Goal: Information Seeking & Learning: Learn about a topic

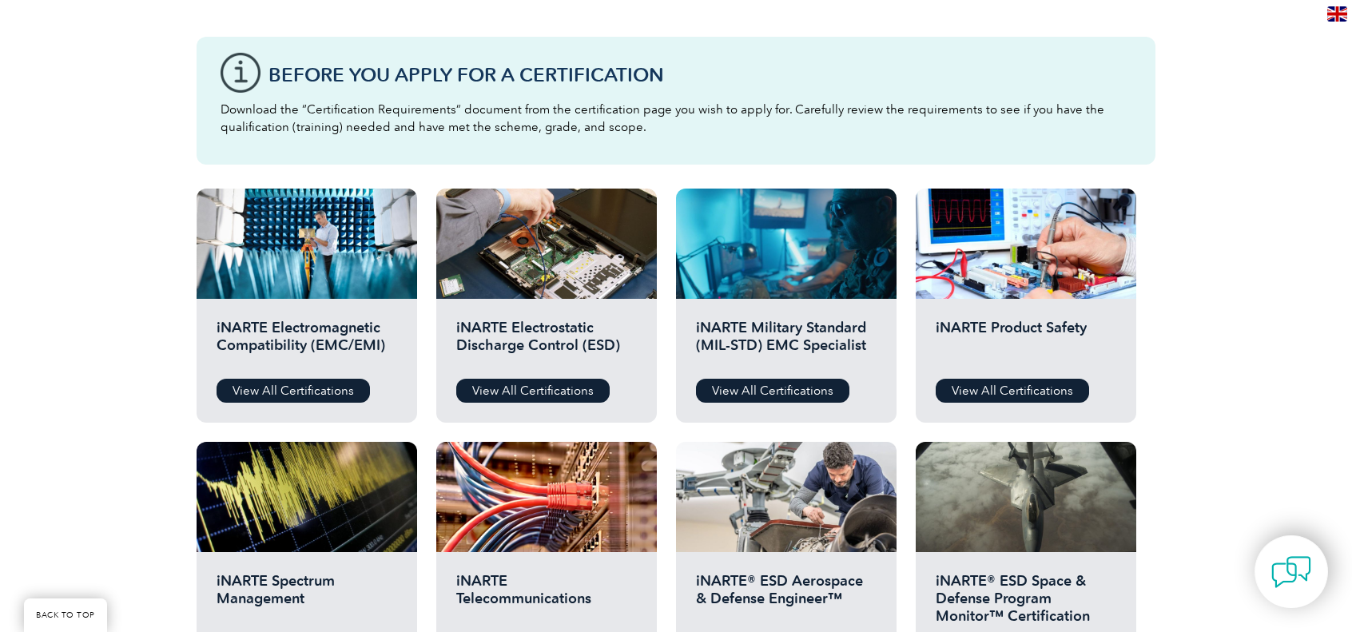
scroll to position [419, 0]
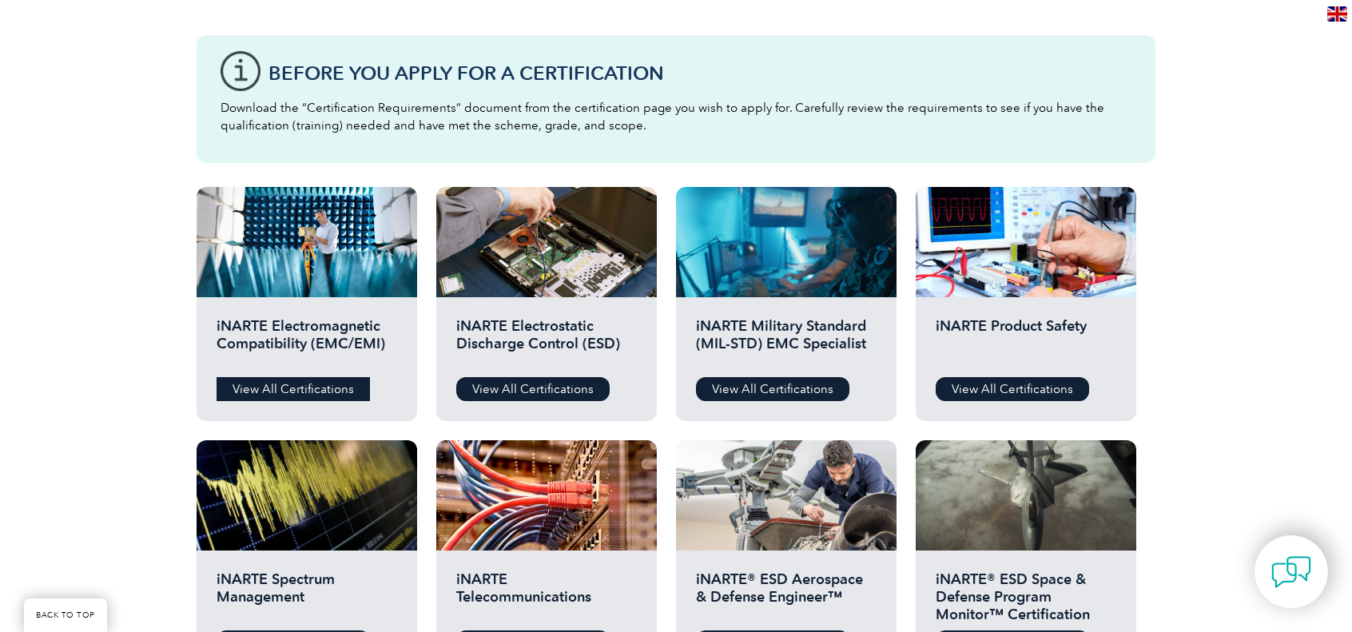
click at [292, 381] on link "View All Certifications" at bounding box center [293, 389] width 153 height 24
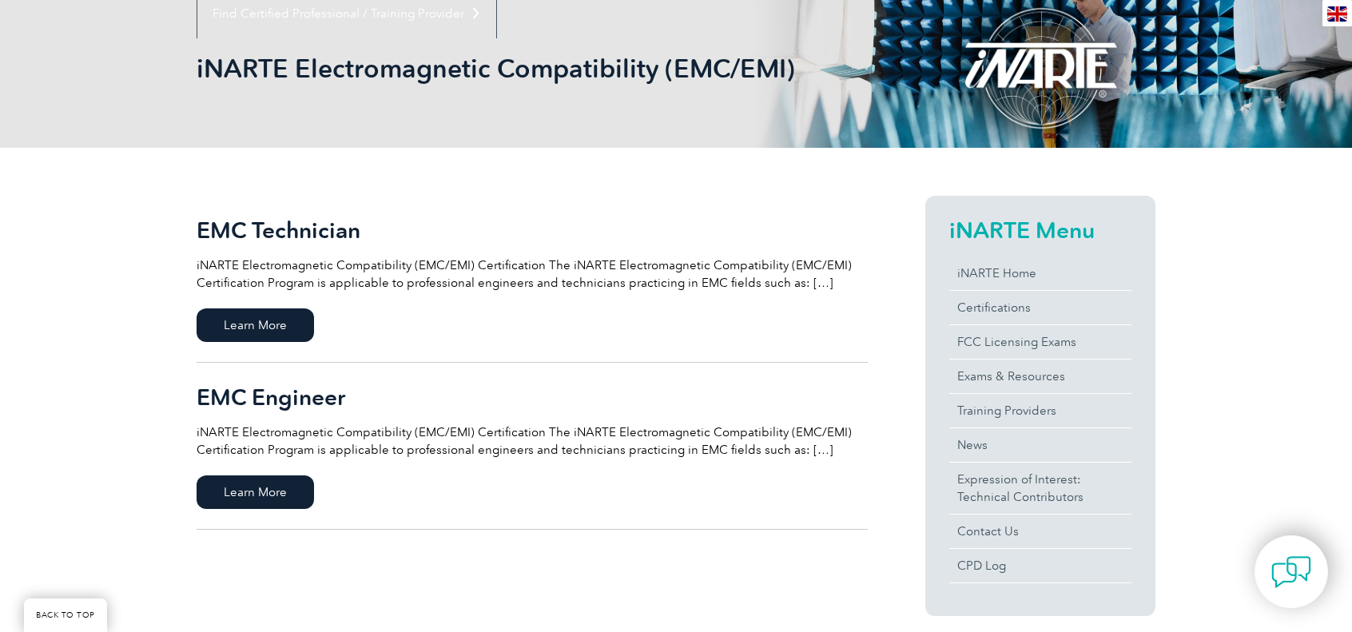
scroll to position [214, 0]
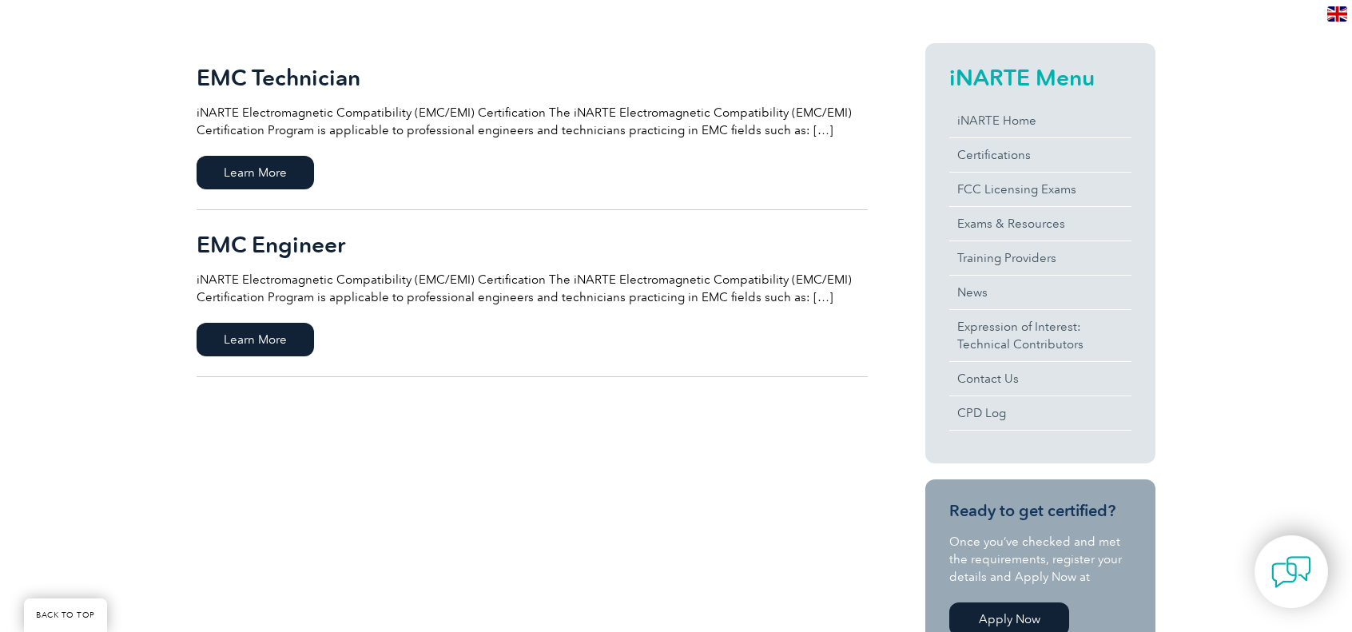
drag, startPoint x: 1363, startPoint y: 132, endPoint x: 1363, endPoint y: 237, distance: 105.5
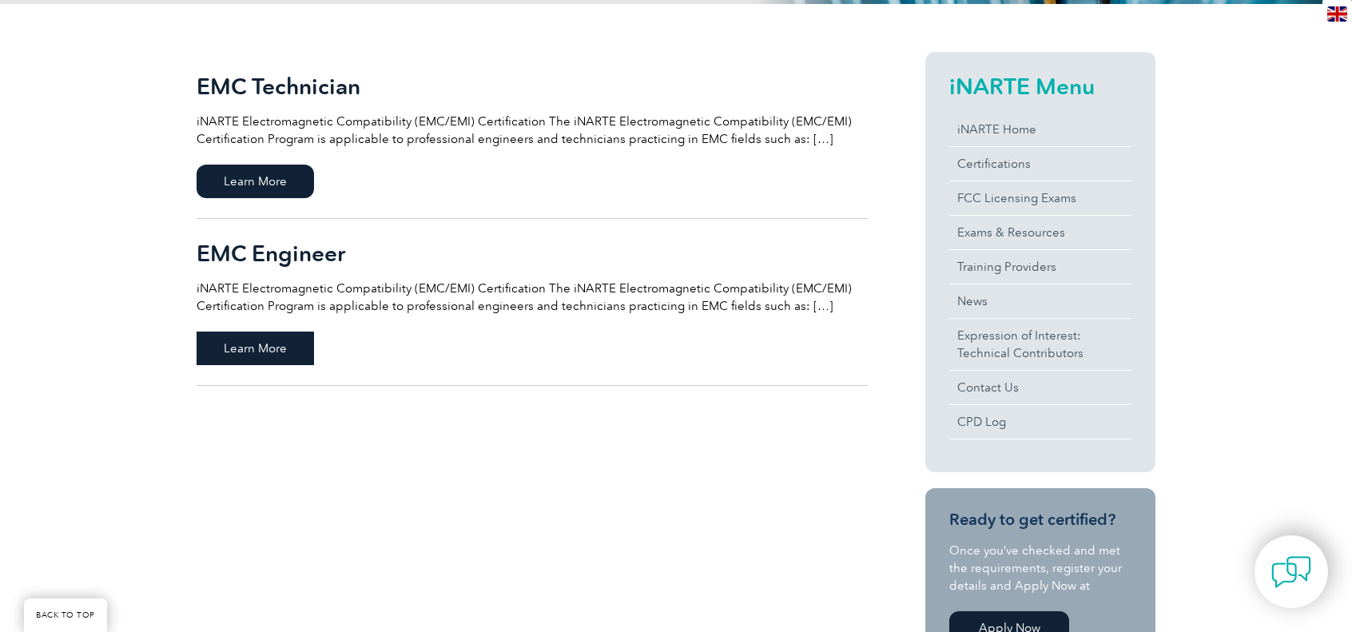
click at [270, 338] on span "Learn More" at bounding box center [255, 349] width 117 height 34
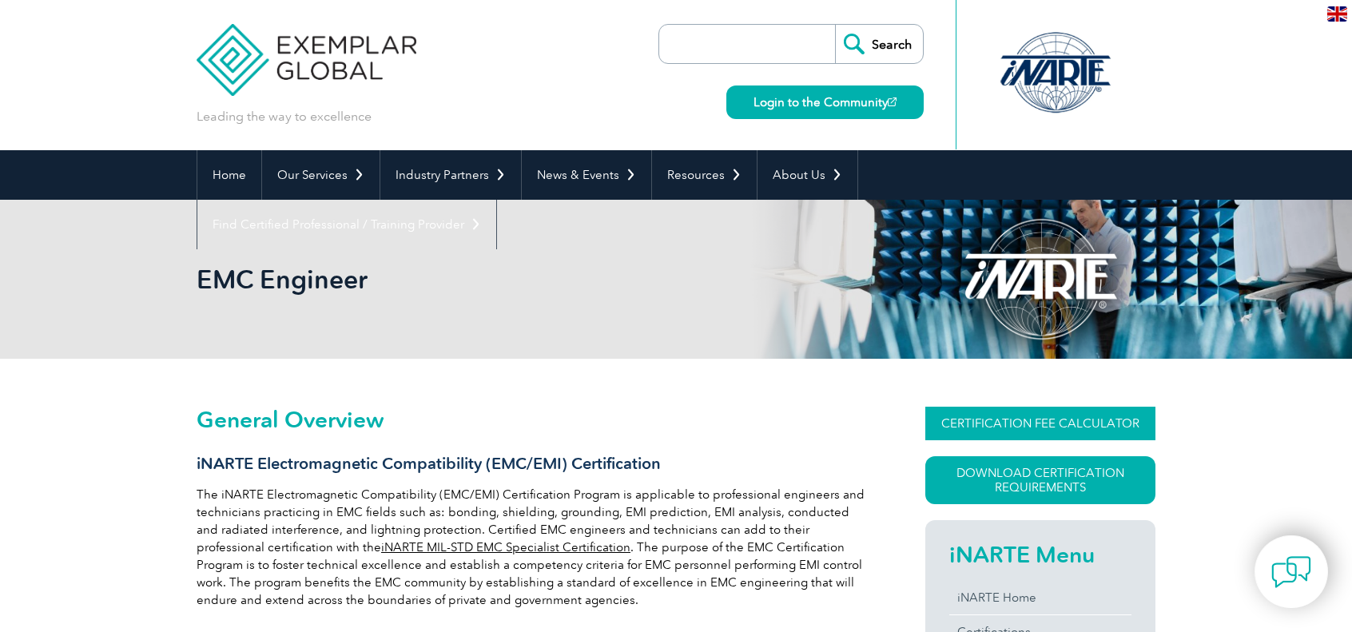
click at [1047, 431] on link "CERTIFICATION FEE CALCULATOR" at bounding box center [1040, 424] width 230 height 34
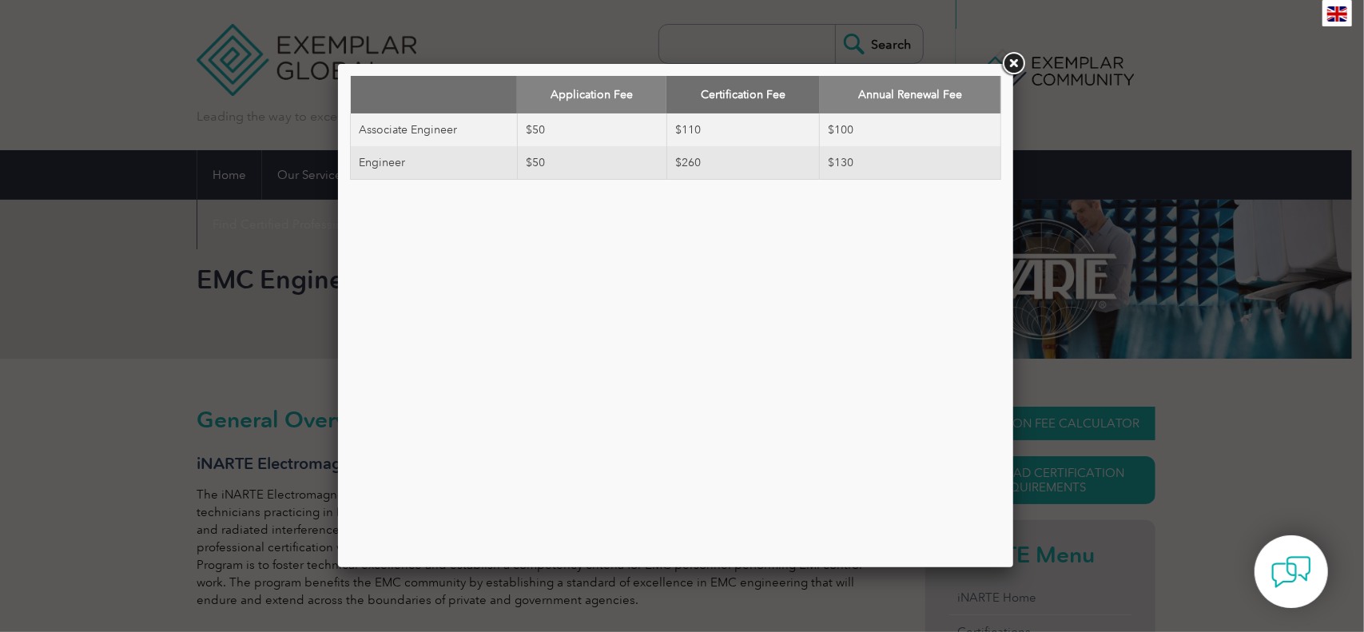
click at [1047, 431] on div "Application Fee Certification Fee Annual Renewal Fee Associate Engineer $50 $11…" at bounding box center [682, 316] width 1364 height 632
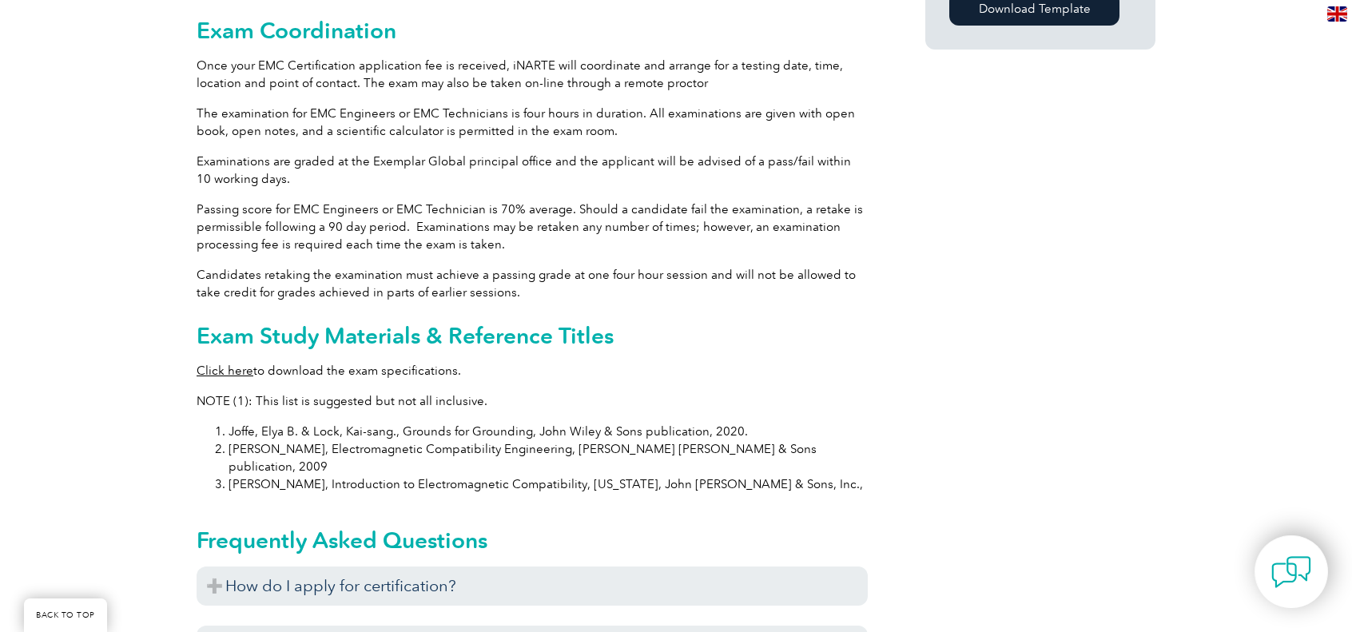
scroll to position [1348, 0]
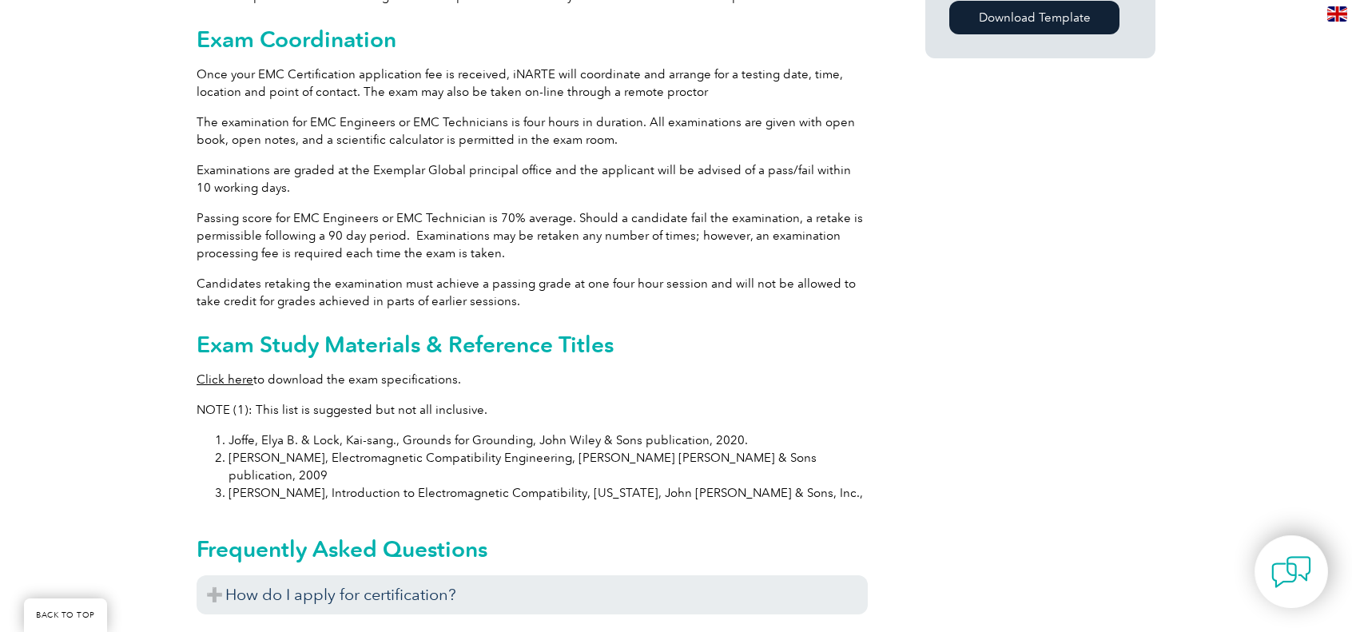
click at [221, 372] on div "General Overview iNARTE Electromagnetic Compatibility (EMC/EMI) Certification T…" at bounding box center [532, 93] width 671 height 2068
click at [222, 372] on link "Click here" at bounding box center [225, 379] width 57 height 14
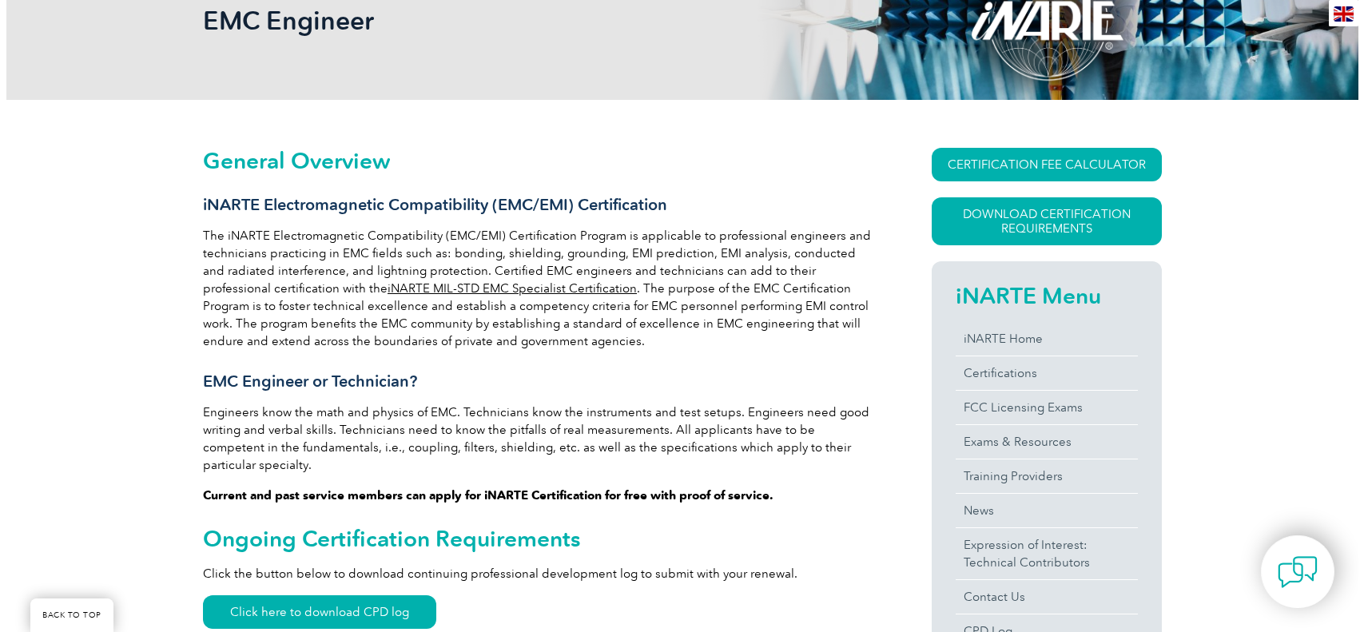
scroll to position [252, 0]
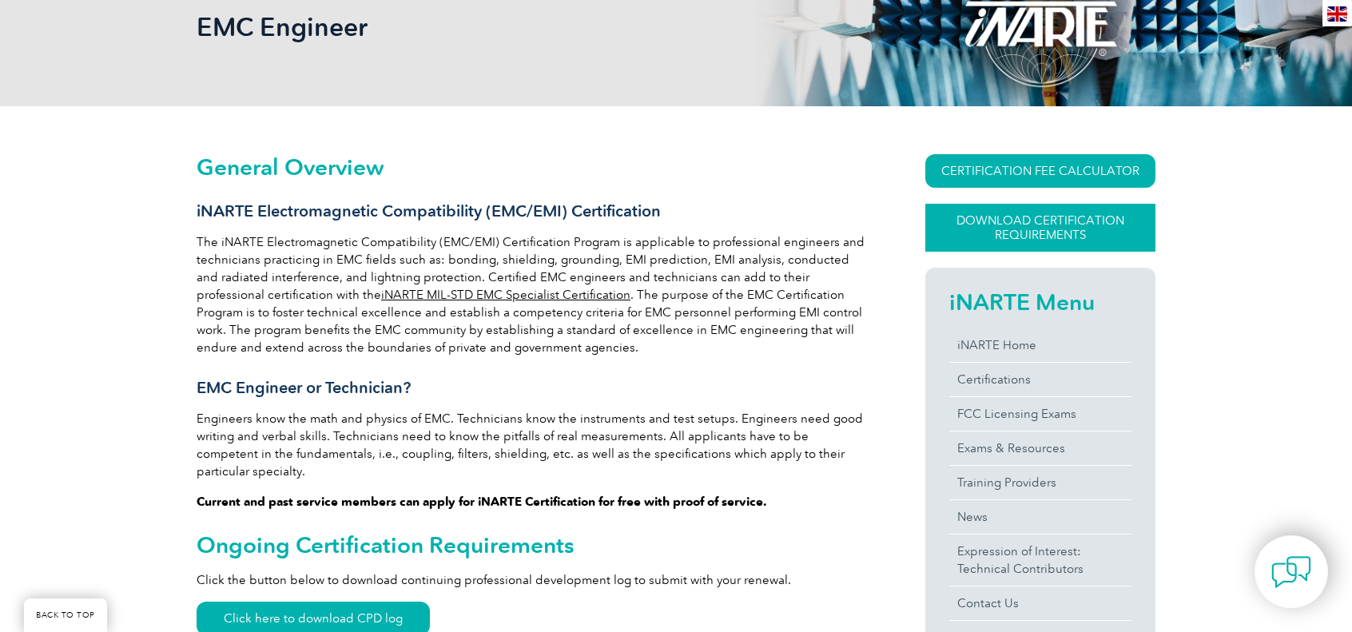
click at [1041, 232] on link "Download Certification Requirements" at bounding box center [1040, 228] width 230 height 48
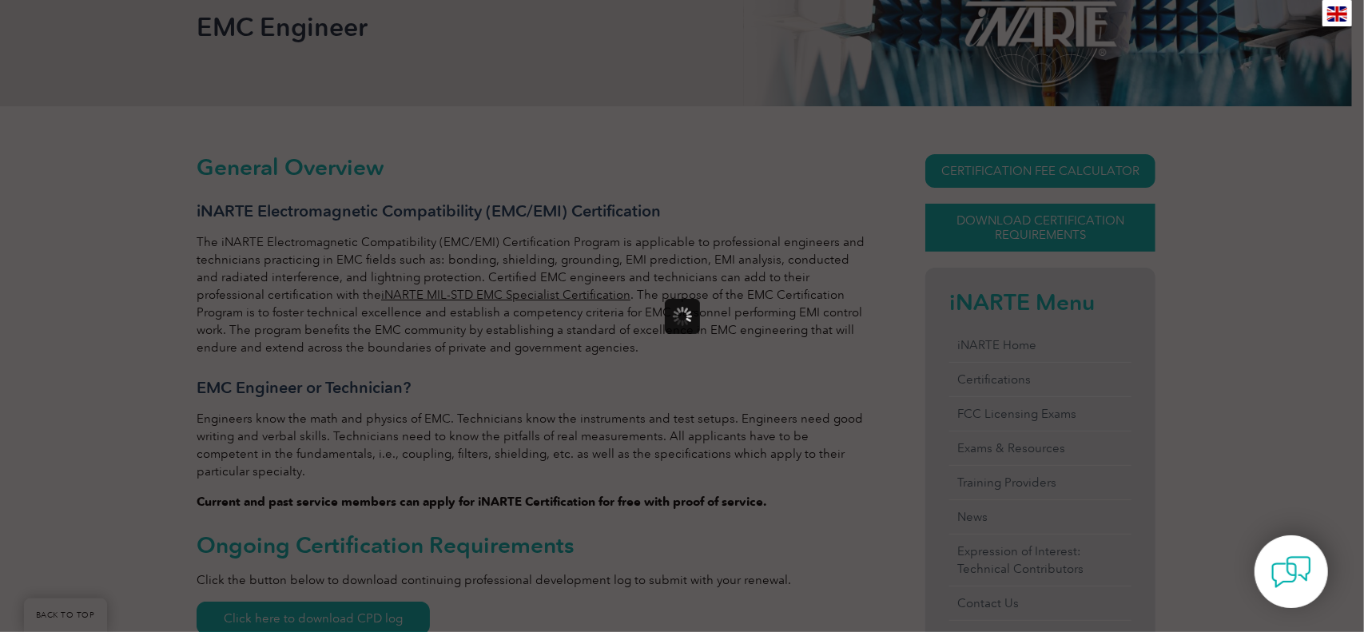
scroll to position [0, 0]
